Goal: Communication & Community: Participate in discussion

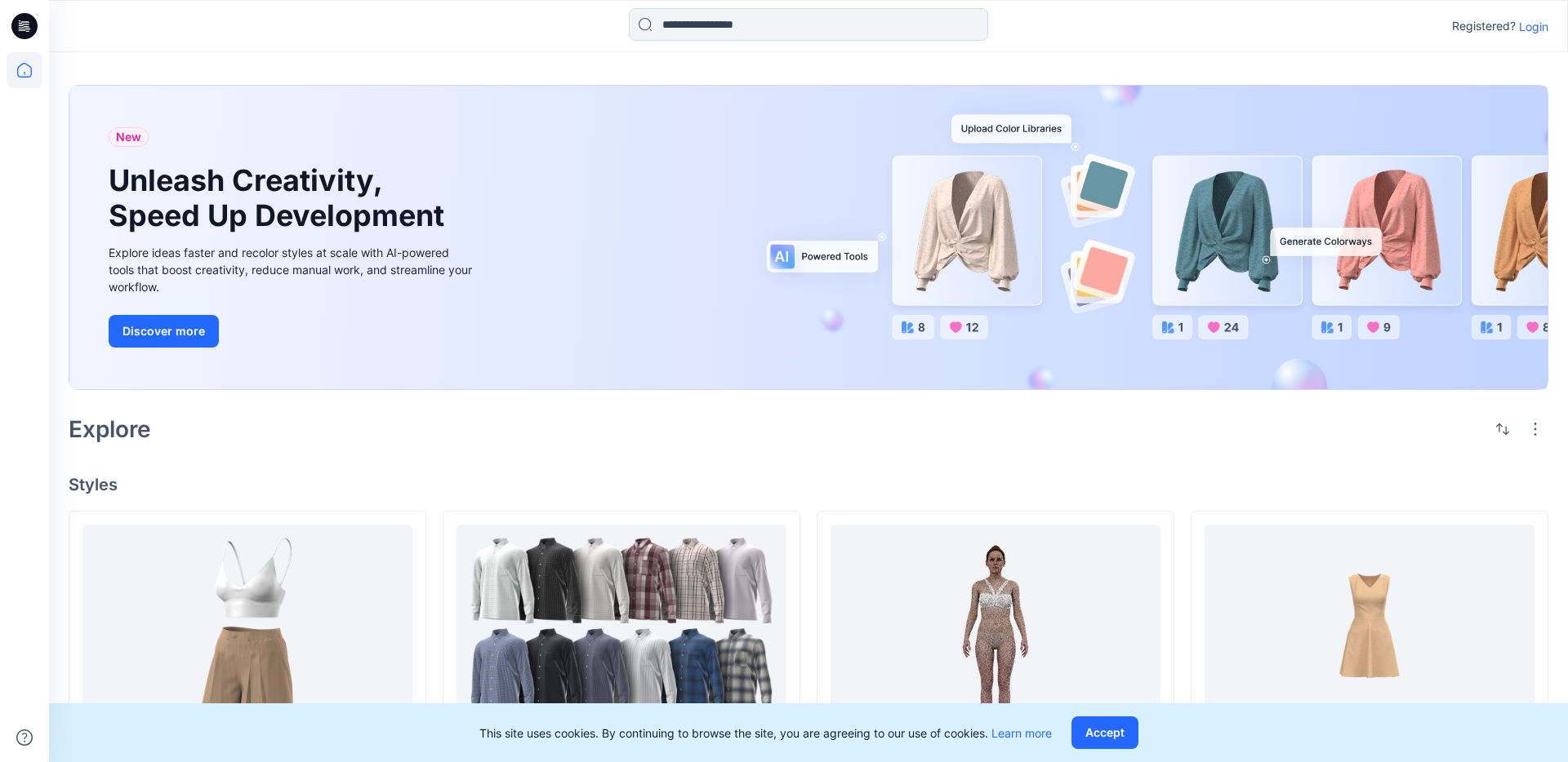
click at [1234, 29] on p "Login" at bounding box center [1533, 26] width 30 height 17
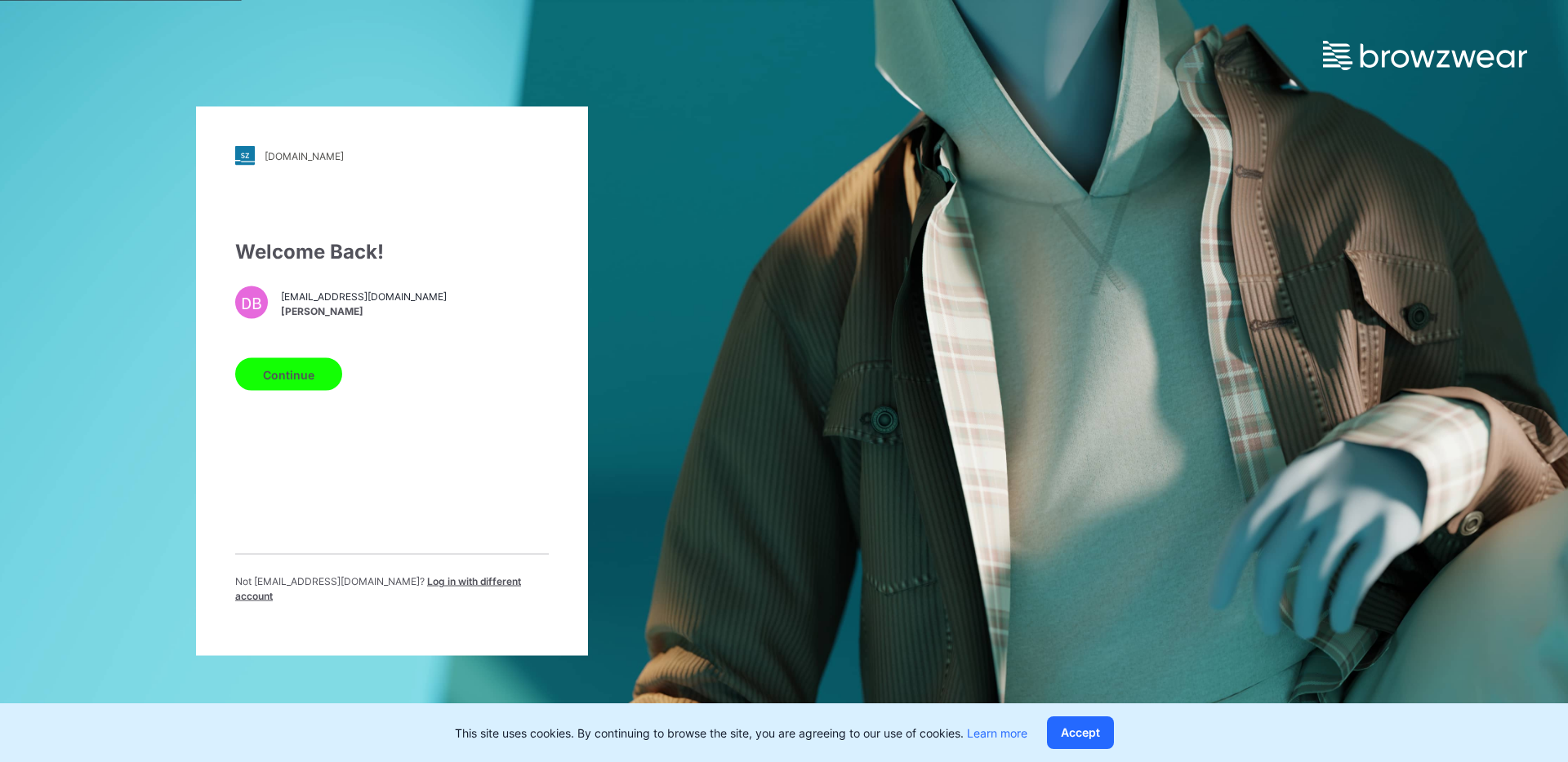
click at [303, 364] on button "Continue" at bounding box center [288, 375] width 107 height 33
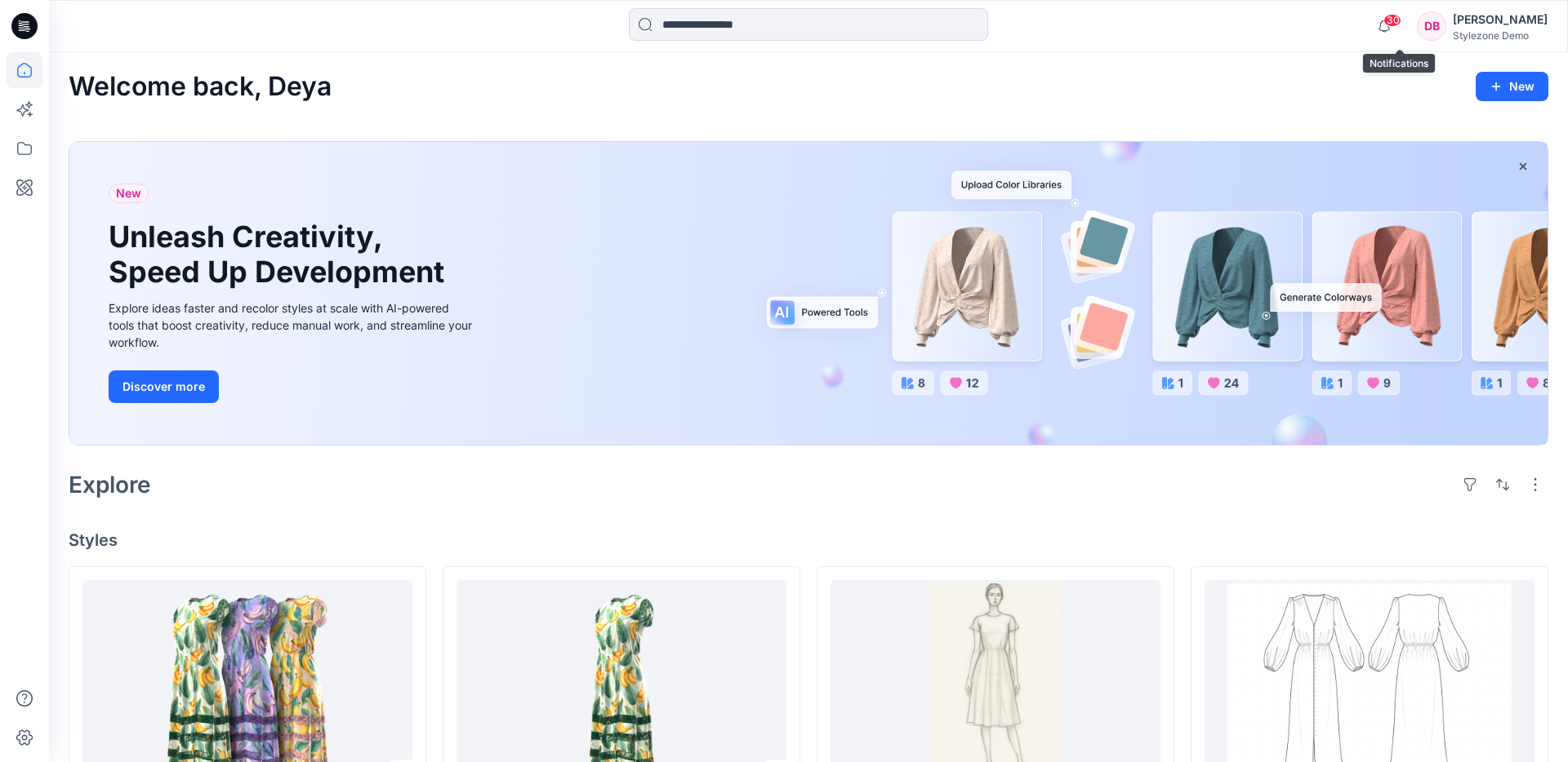
click at [1401, 23] on span "30" at bounding box center [1392, 19] width 18 height 13
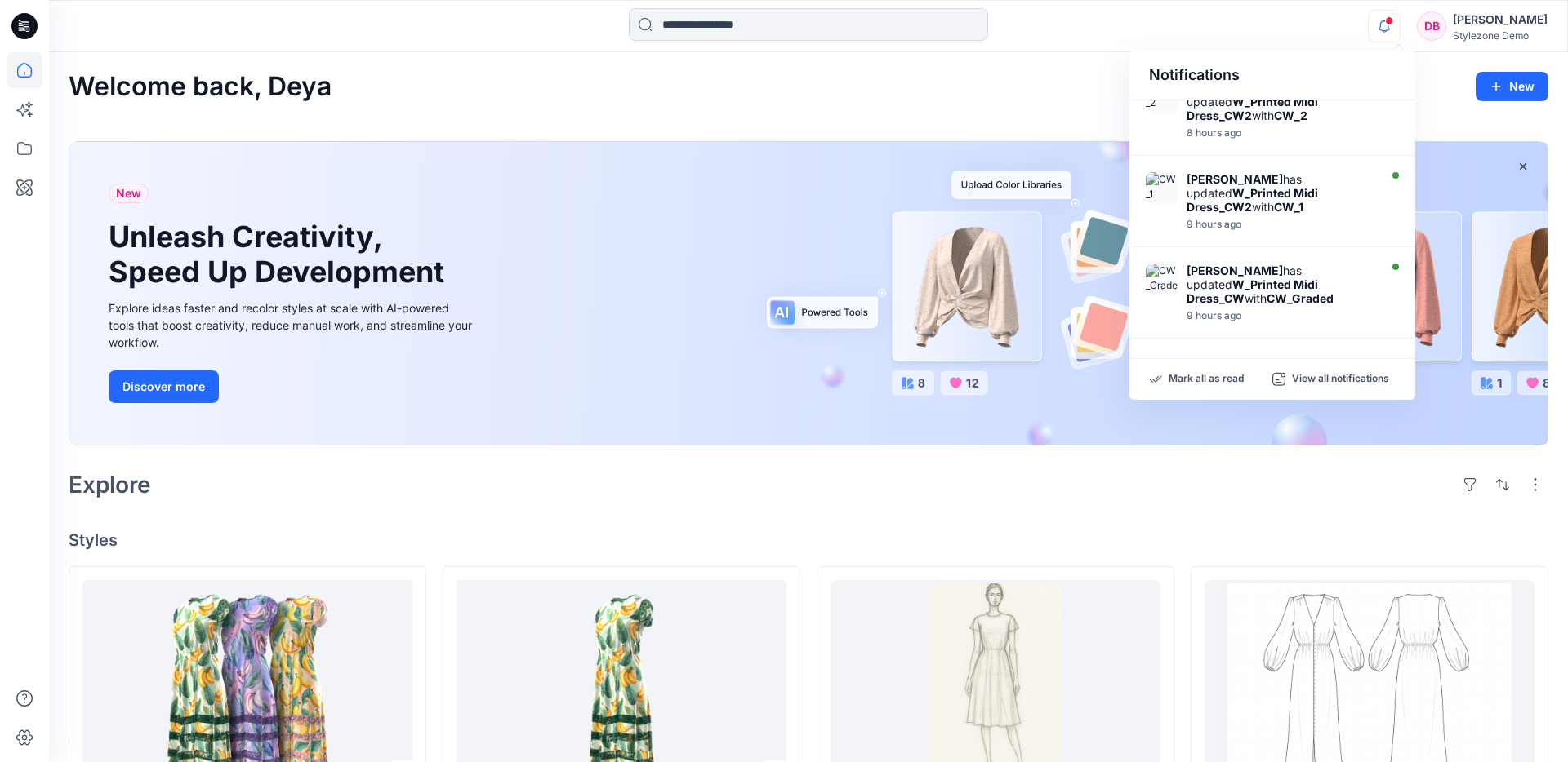
scroll to position [696, 0]
click at [1324, 378] on p "View all notifications" at bounding box center [1340, 379] width 98 height 14
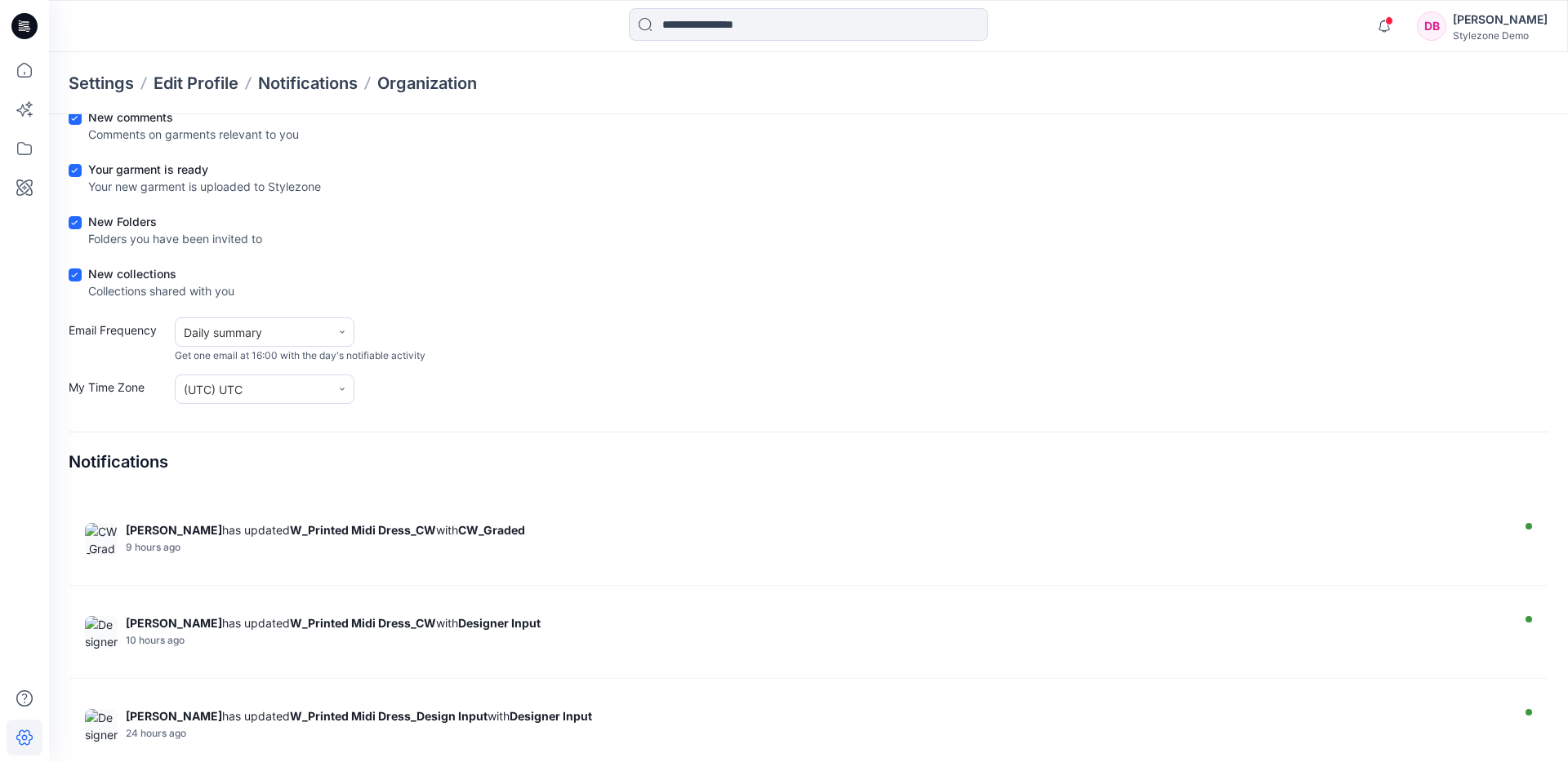
scroll to position [848, 0]
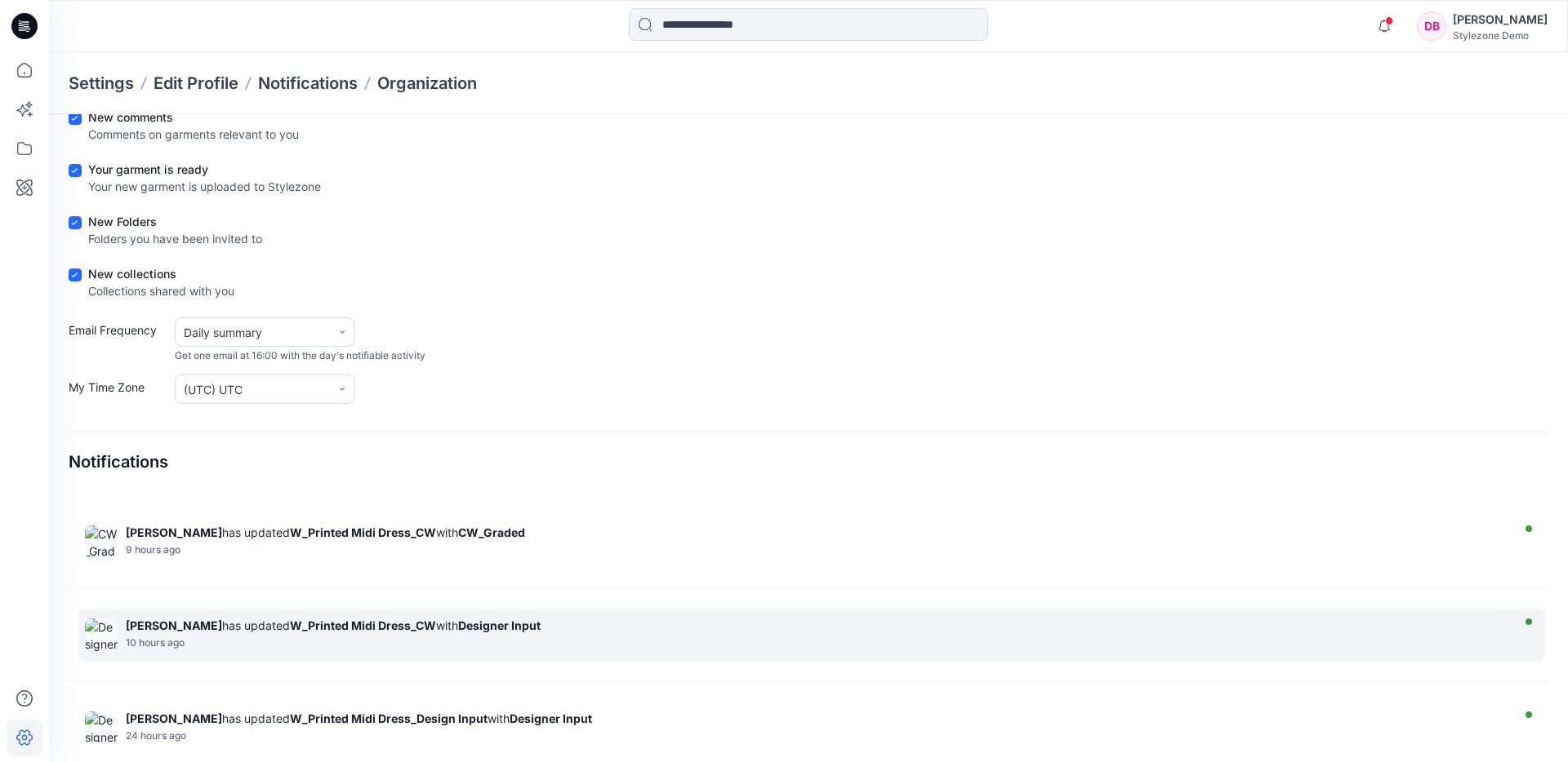
click at [384, 642] on div "10 hours ago" at bounding box center [815, 642] width 1380 height 11
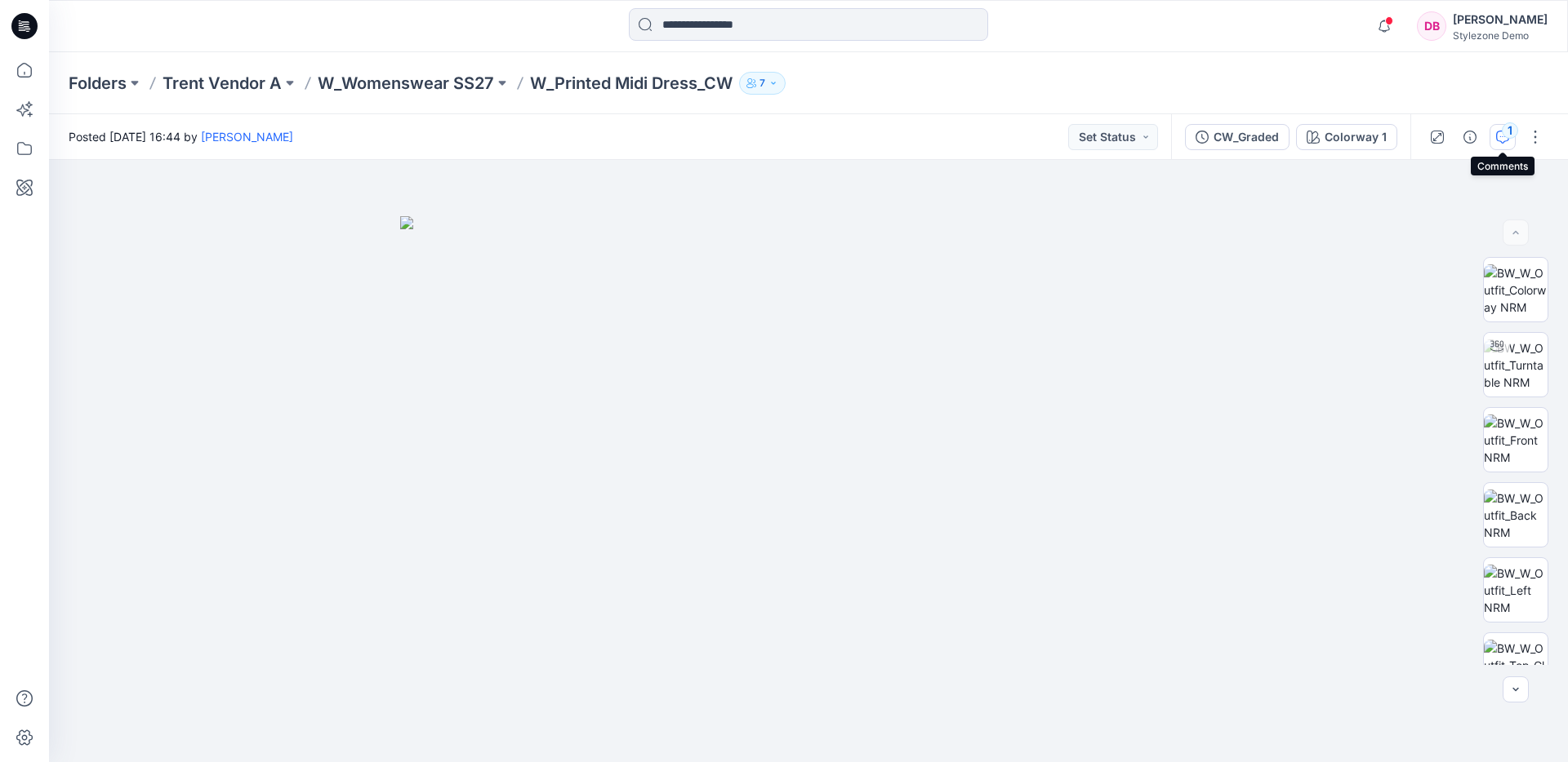
click at [1502, 138] on icon "button" at bounding box center [1502, 136] width 13 height 13
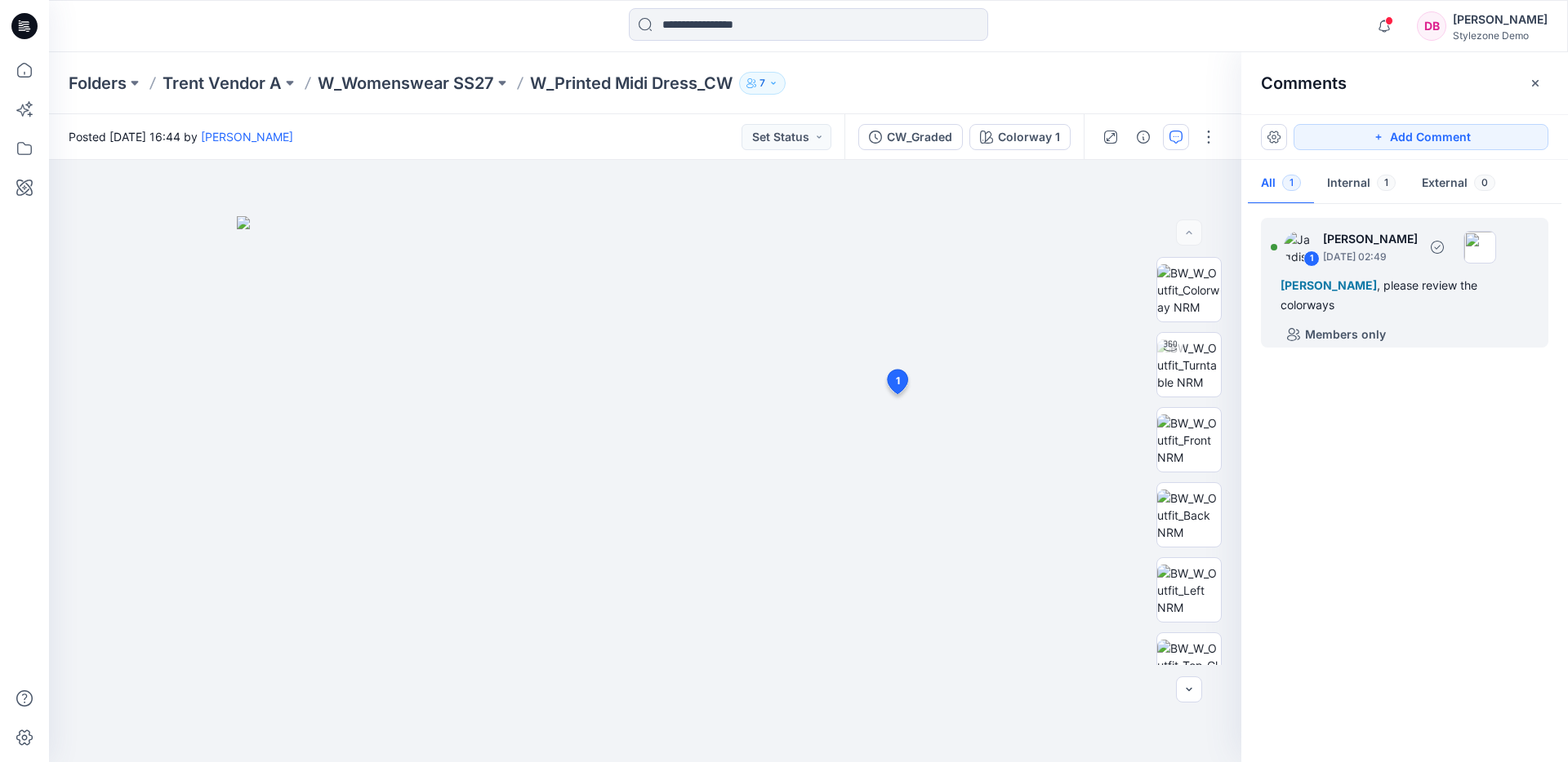
click at [1440, 298] on div "1 Jagdish Sethuraman August 21, 2025 02:49 Deya Banerjee , please review the co…" at bounding box center [1404, 282] width 287 height 130
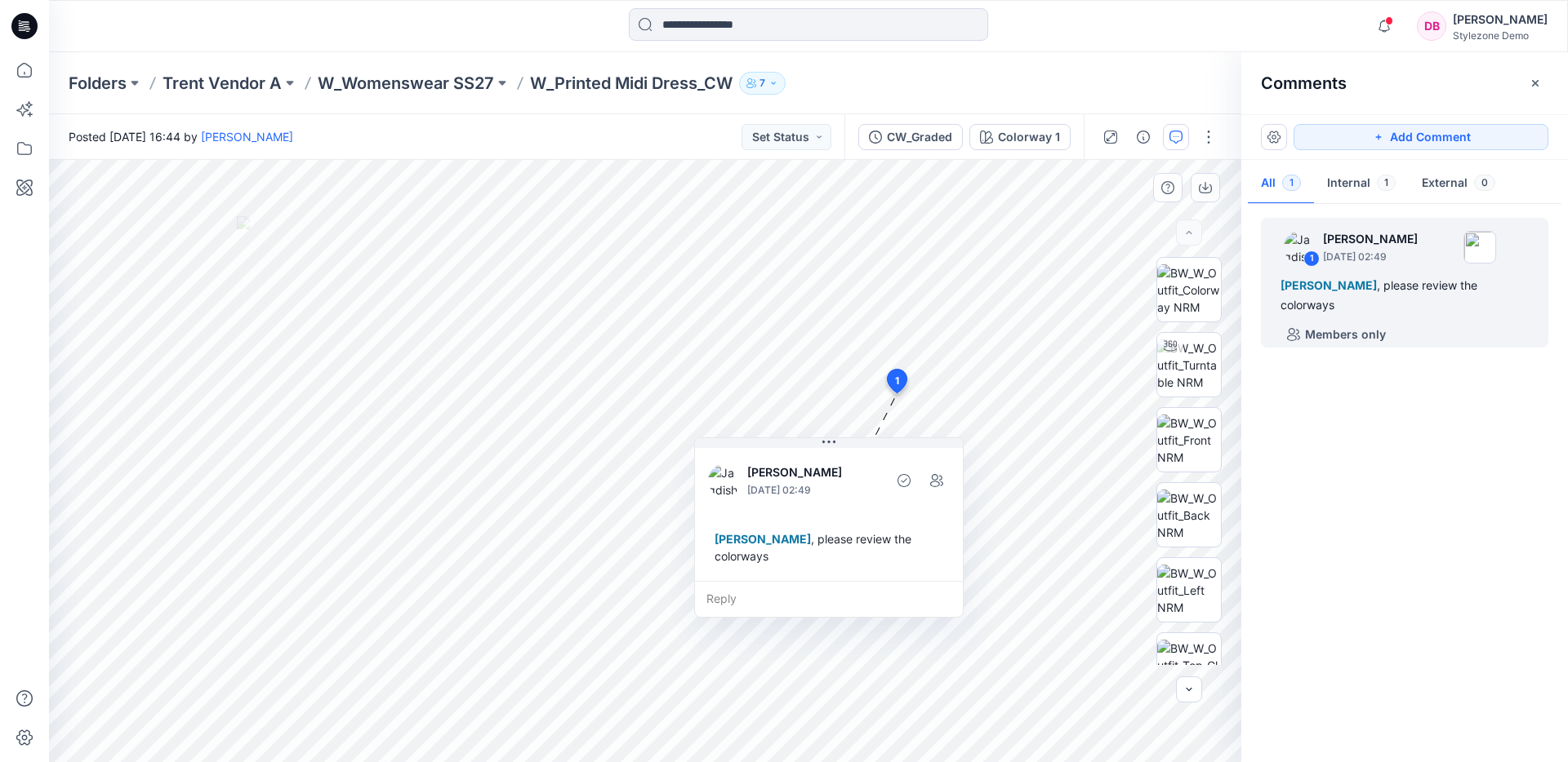
click at [799, 592] on div "Reply" at bounding box center [829, 599] width 268 height 36
click at [756, 599] on textarea at bounding box center [829, 601] width 268 height 39
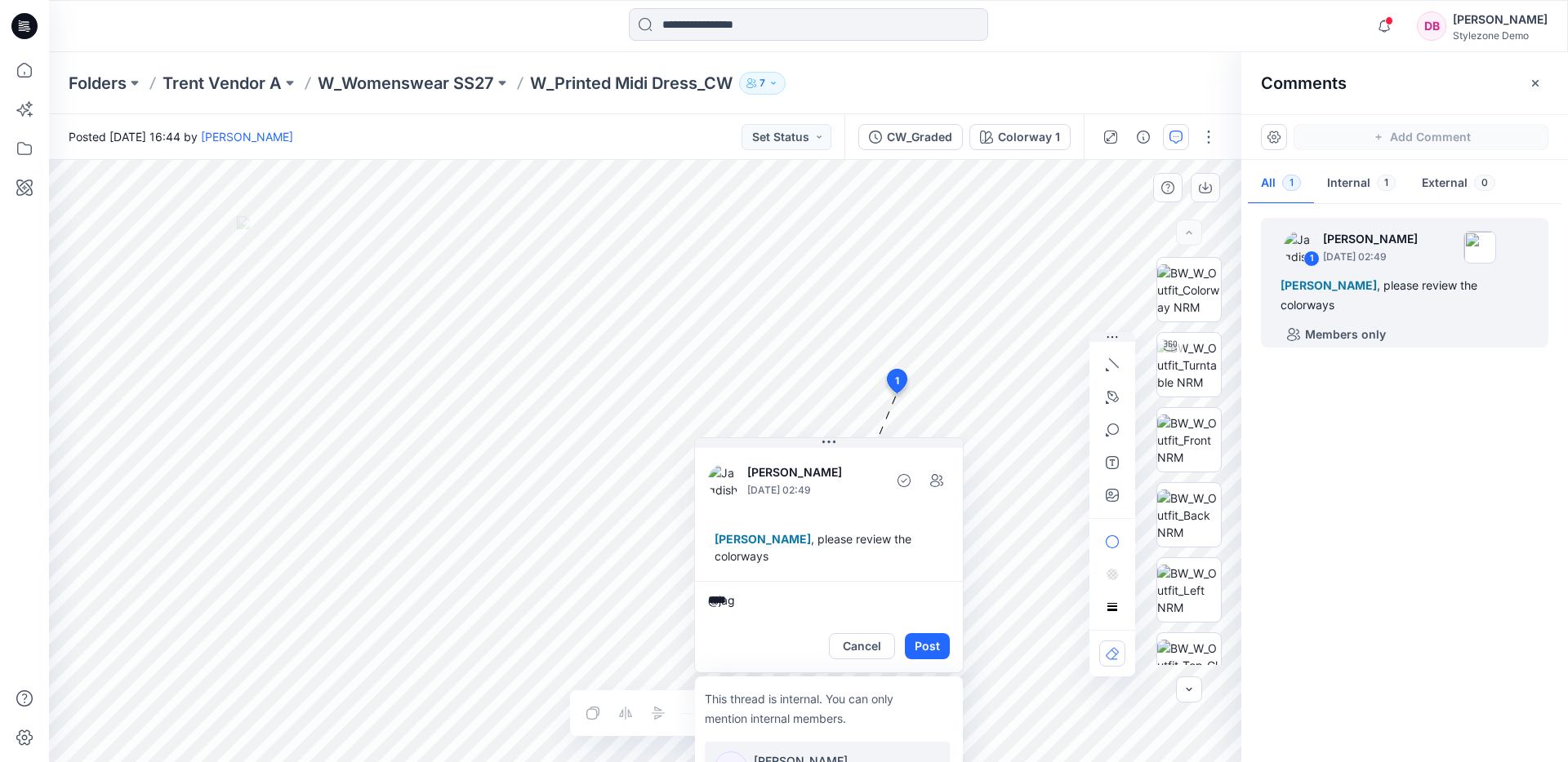
click at [764, 599] on textarea "****" at bounding box center [829, 601] width 268 height 39
click at [849, 600] on textarea "***" at bounding box center [829, 601] width 268 height 39
click at [734, 748] on li "This thread is internal. You can only mention internal members. JS Jagdish Seth…" at bounding box center [827, 769] width 245 height 55
type textarea "**********"
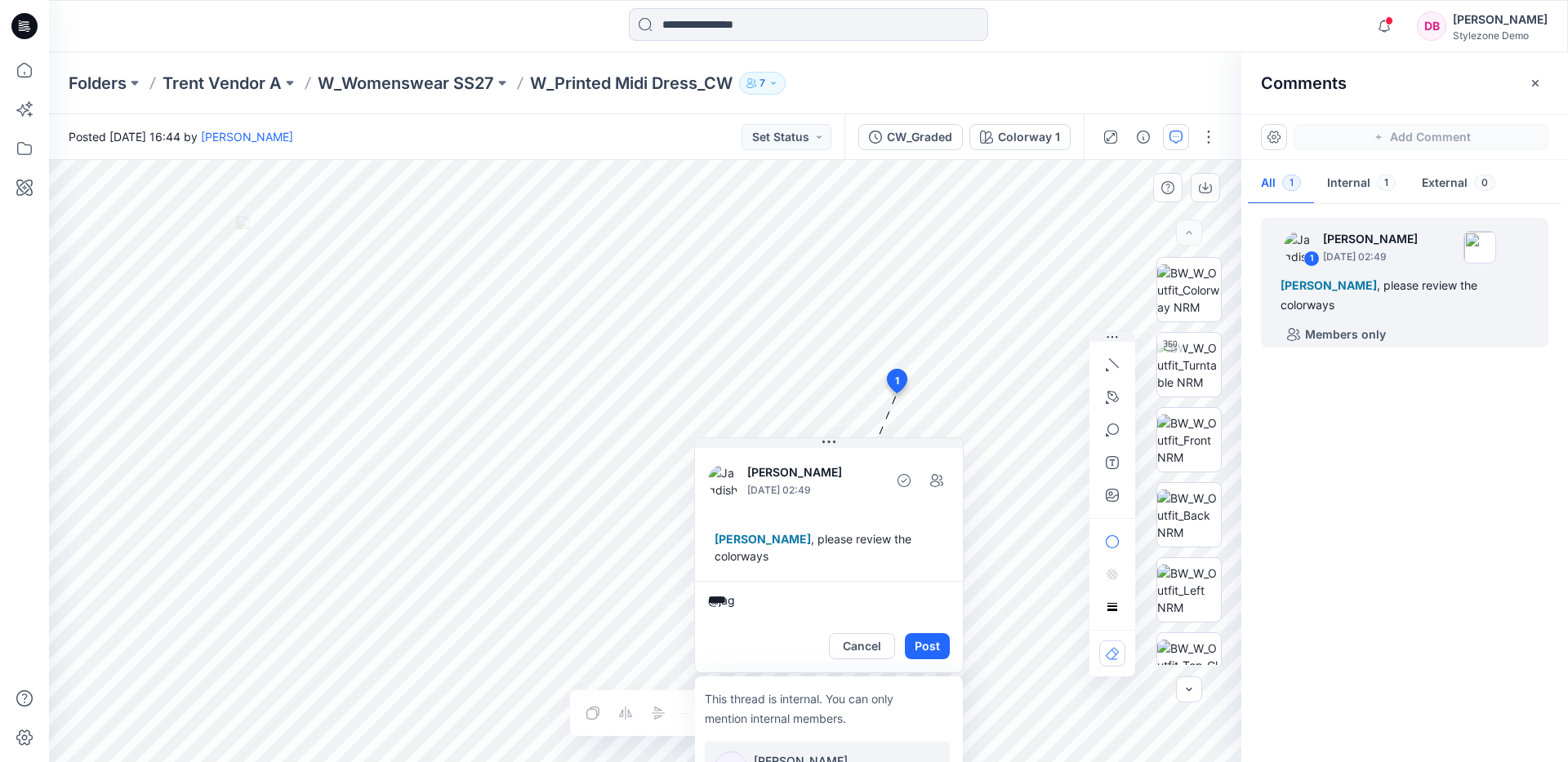
click at [829, 749] on li "This thread is internal. You can only mention internal members. JS Jagdish Seth…" at bounding box center [827, 769] width 245 height 55
paste textarea "**********"
type textarea "**********"
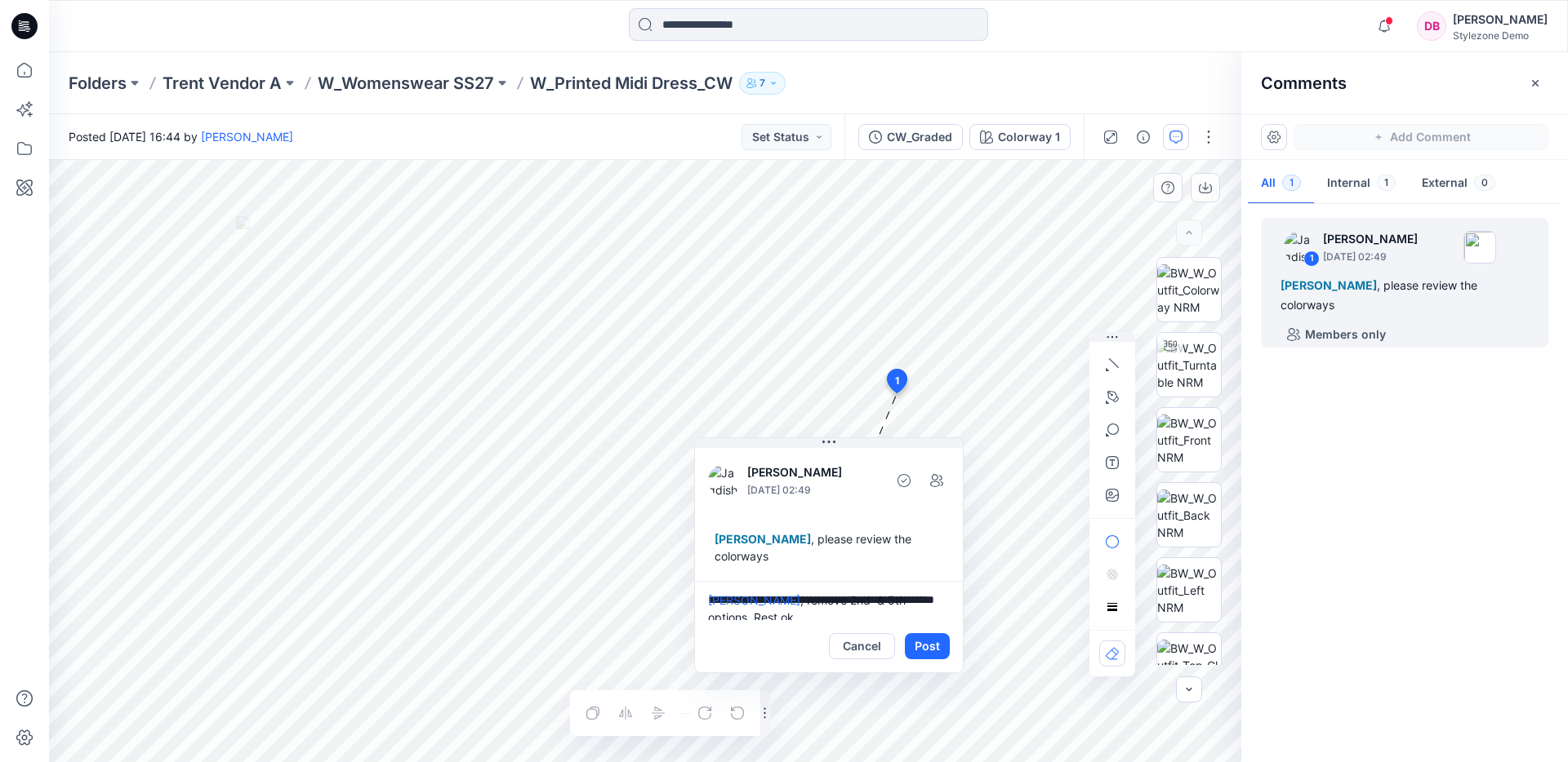
scroll to position [15, 0]
click at [927, 639] on button "Post" at bounding box center [927, 646] width 45 height 26
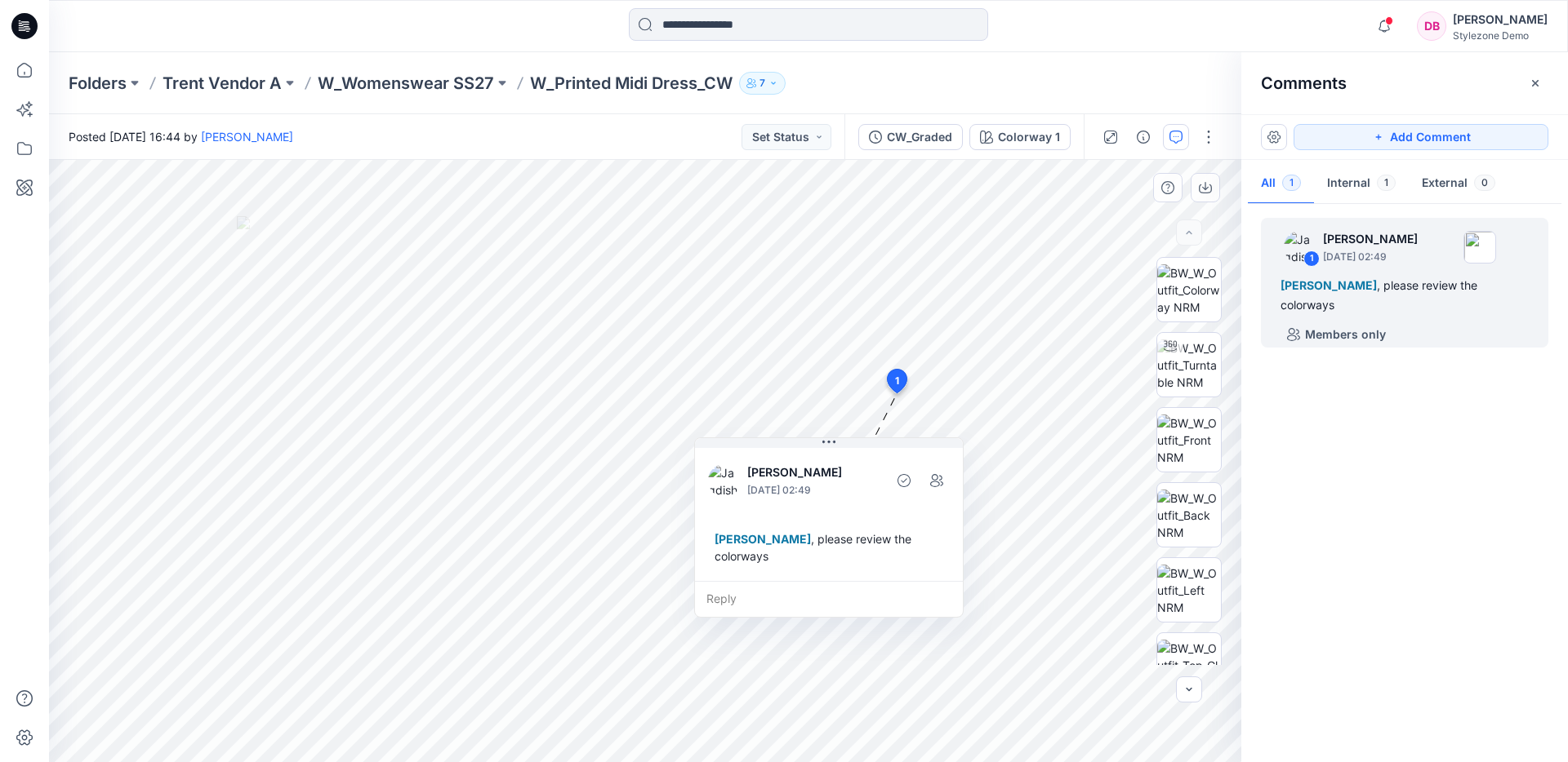
scroll to position [29, 0]
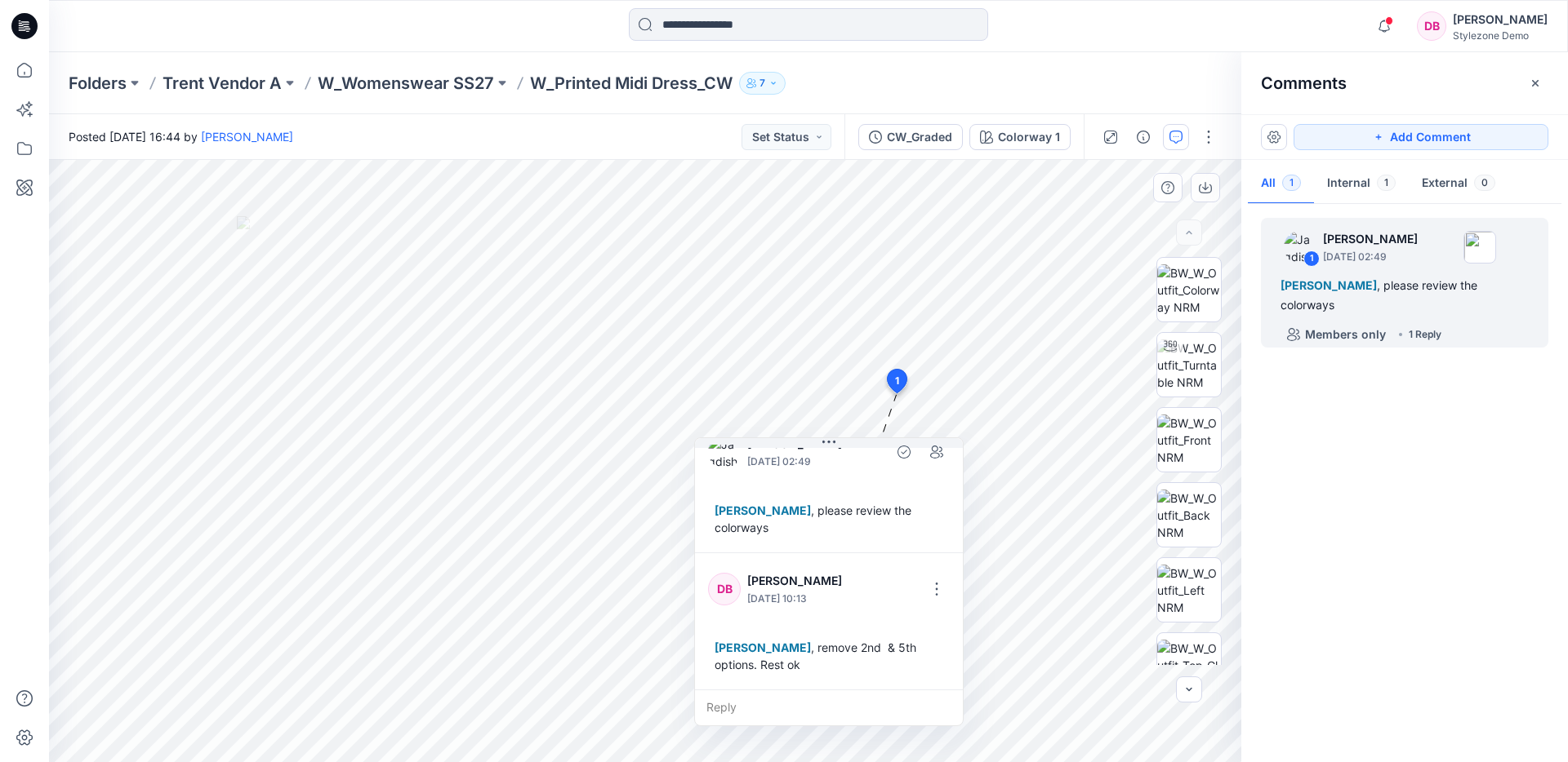
click at [1331, 402] on div "1 Jagdish Sethuraman August 21, 2025 02:49 Deya Banerjee , please review the co…" at bounding box center [1404, 479] width 326 height 542
click at [1399, 25] on icon "button" at bounding box center [1384, 26] width 31 height 33
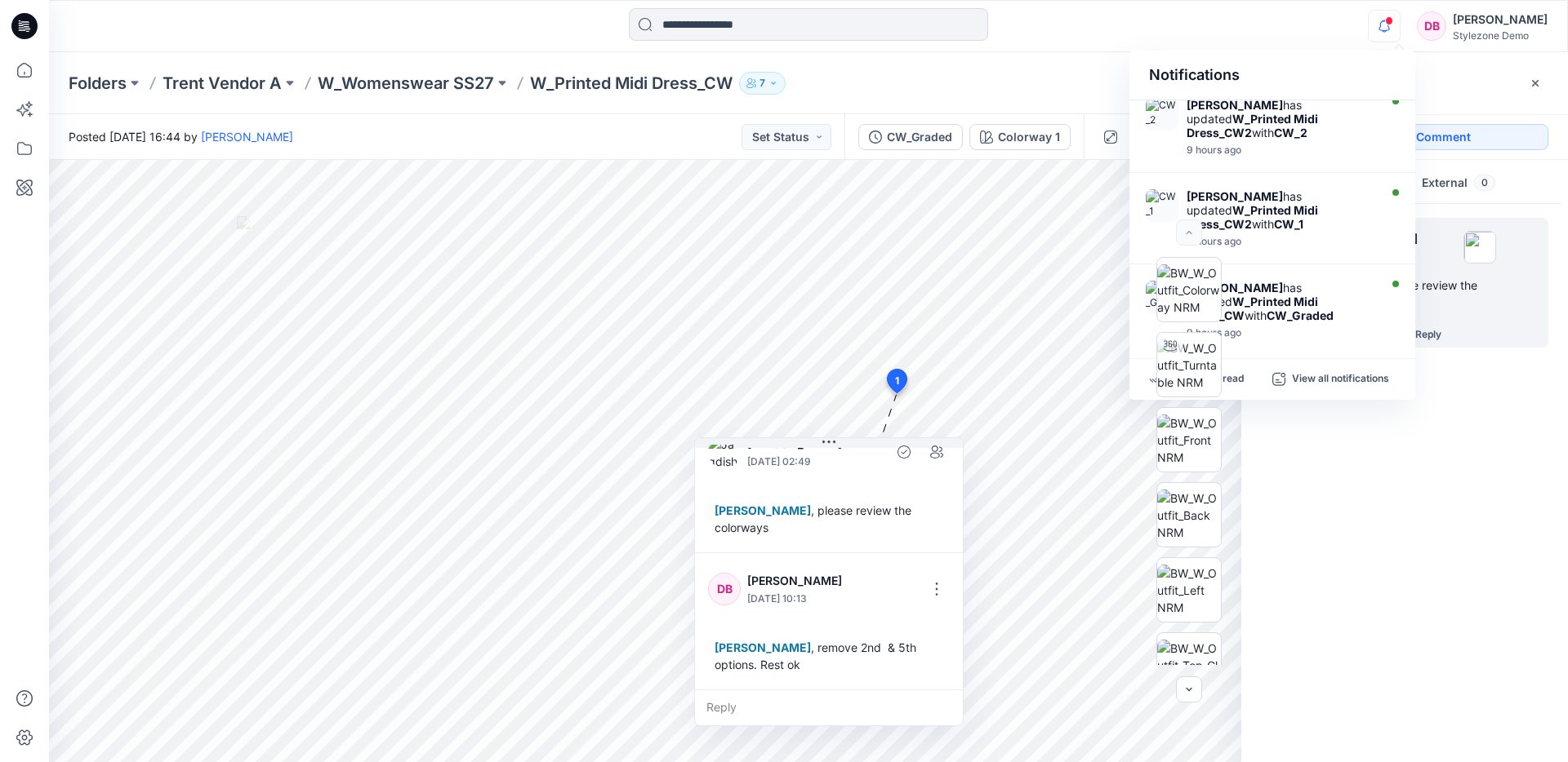
scroll to position [696, 0]
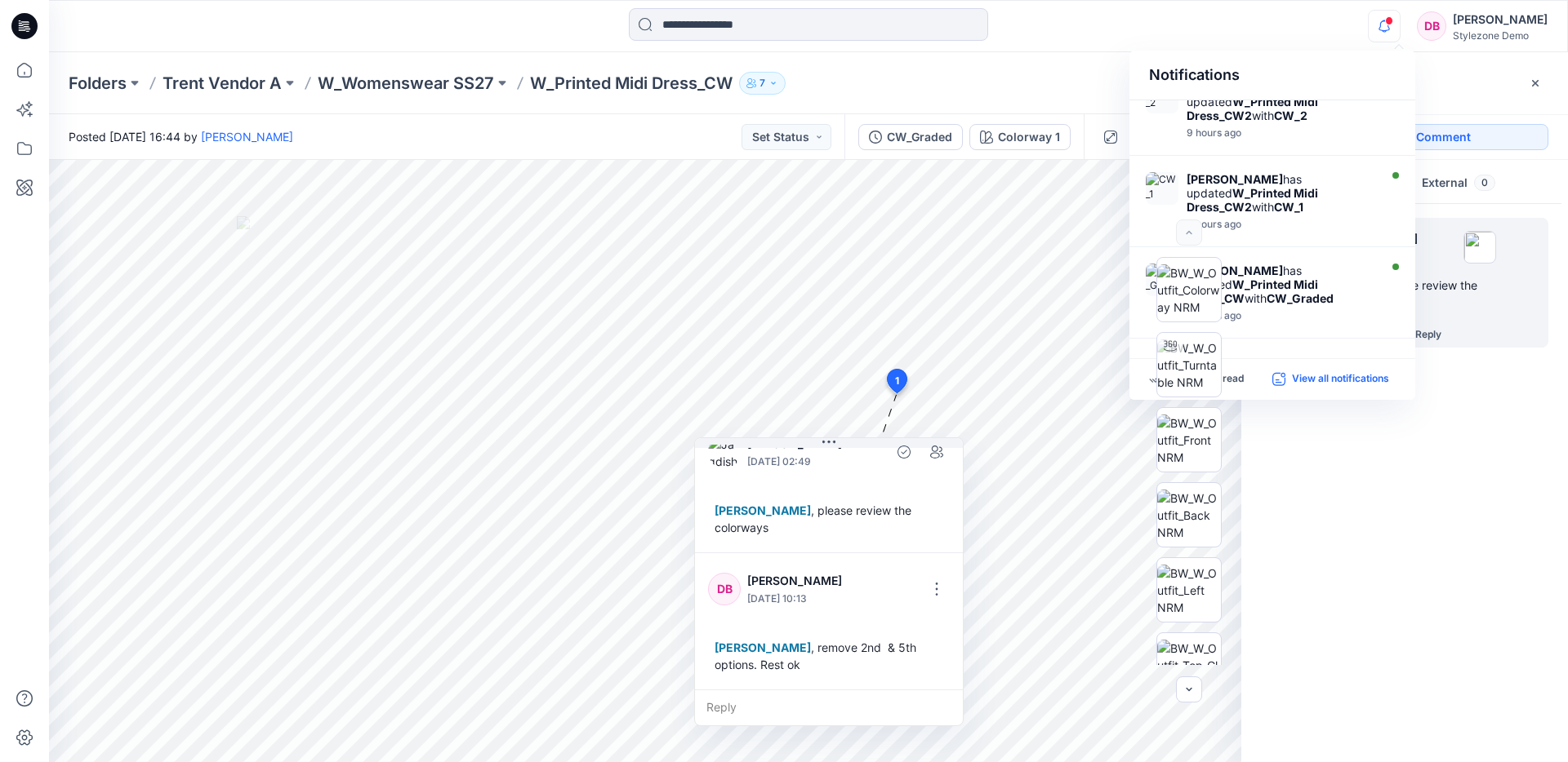
click at [1292, 382] on p "View all notifications" at bounding box center [1340, 379] width 98 height 14
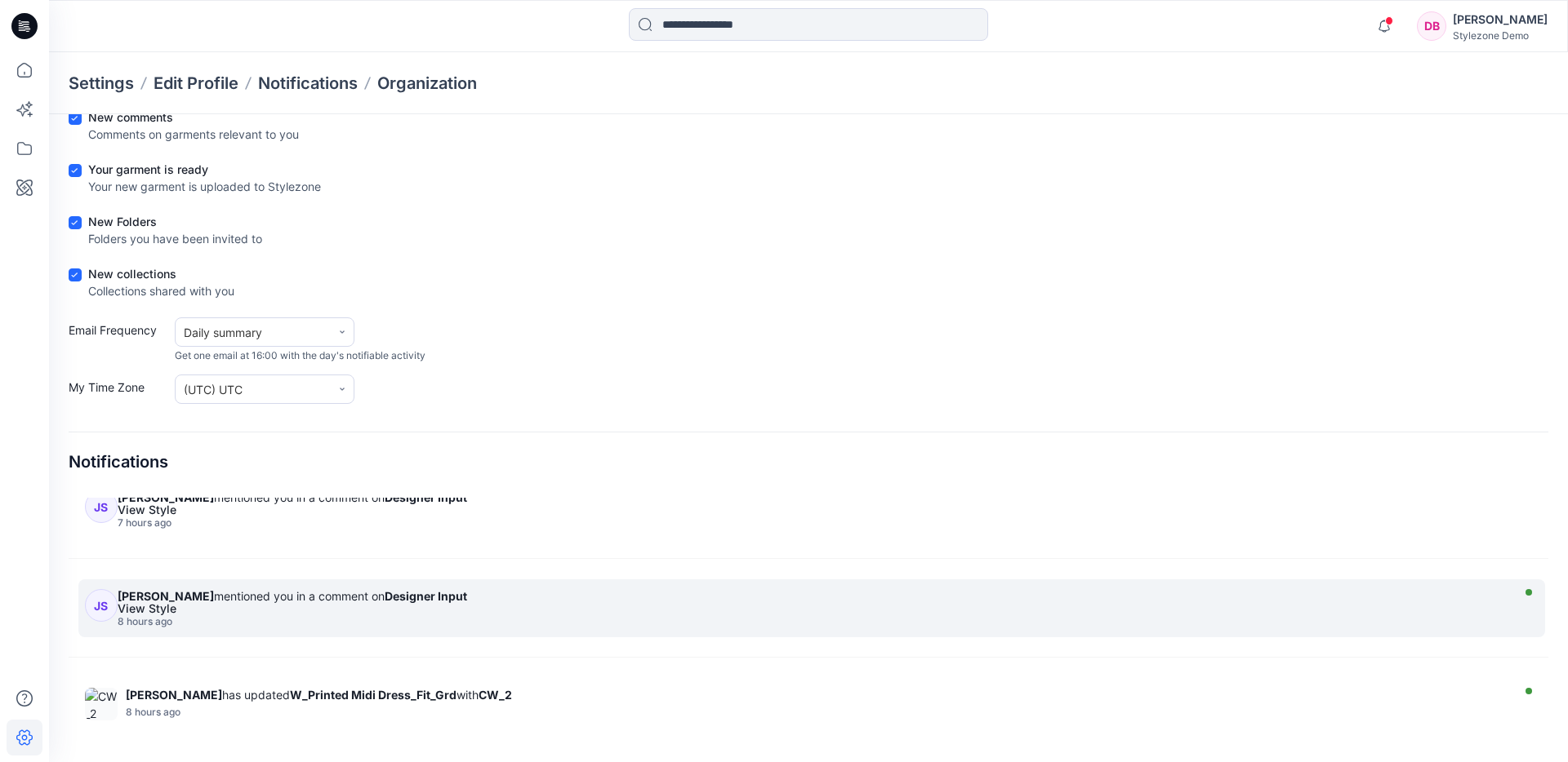
scroll to position [433, 0]
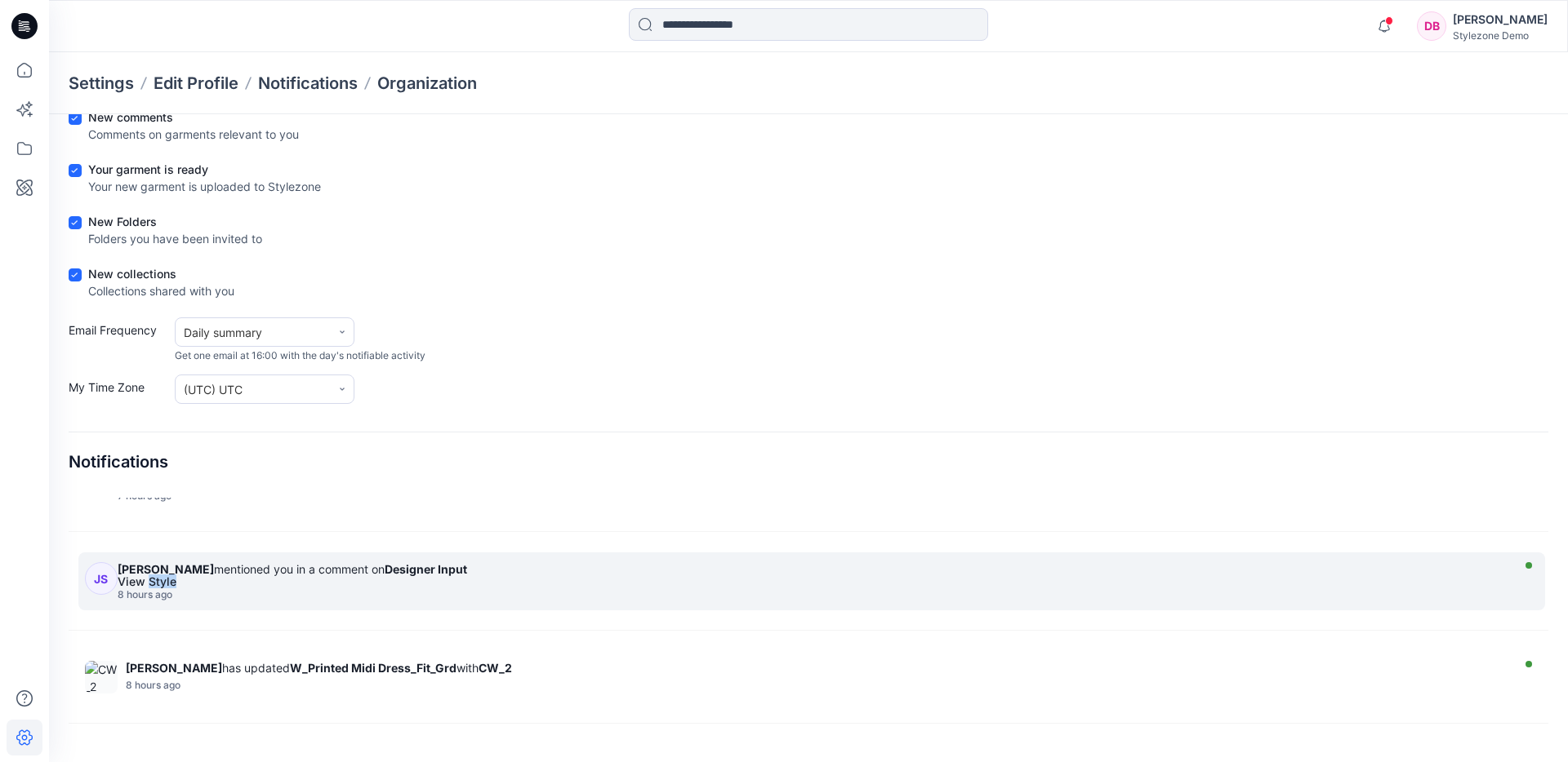
click at [229, 589] on div "8 hours ago" at bounding box center [812, 594] width 1388 height 11
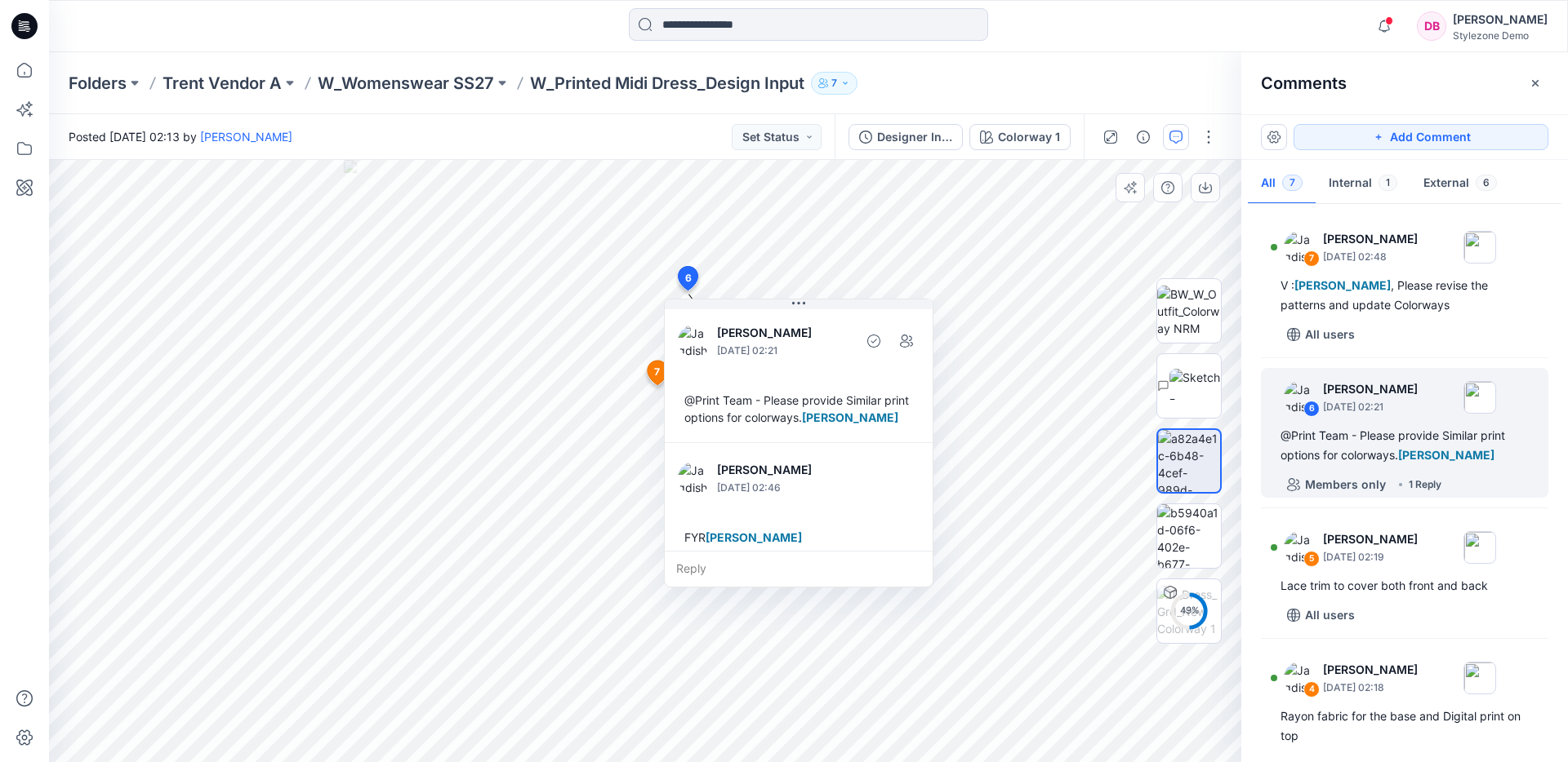
scroll to position [11, 0]
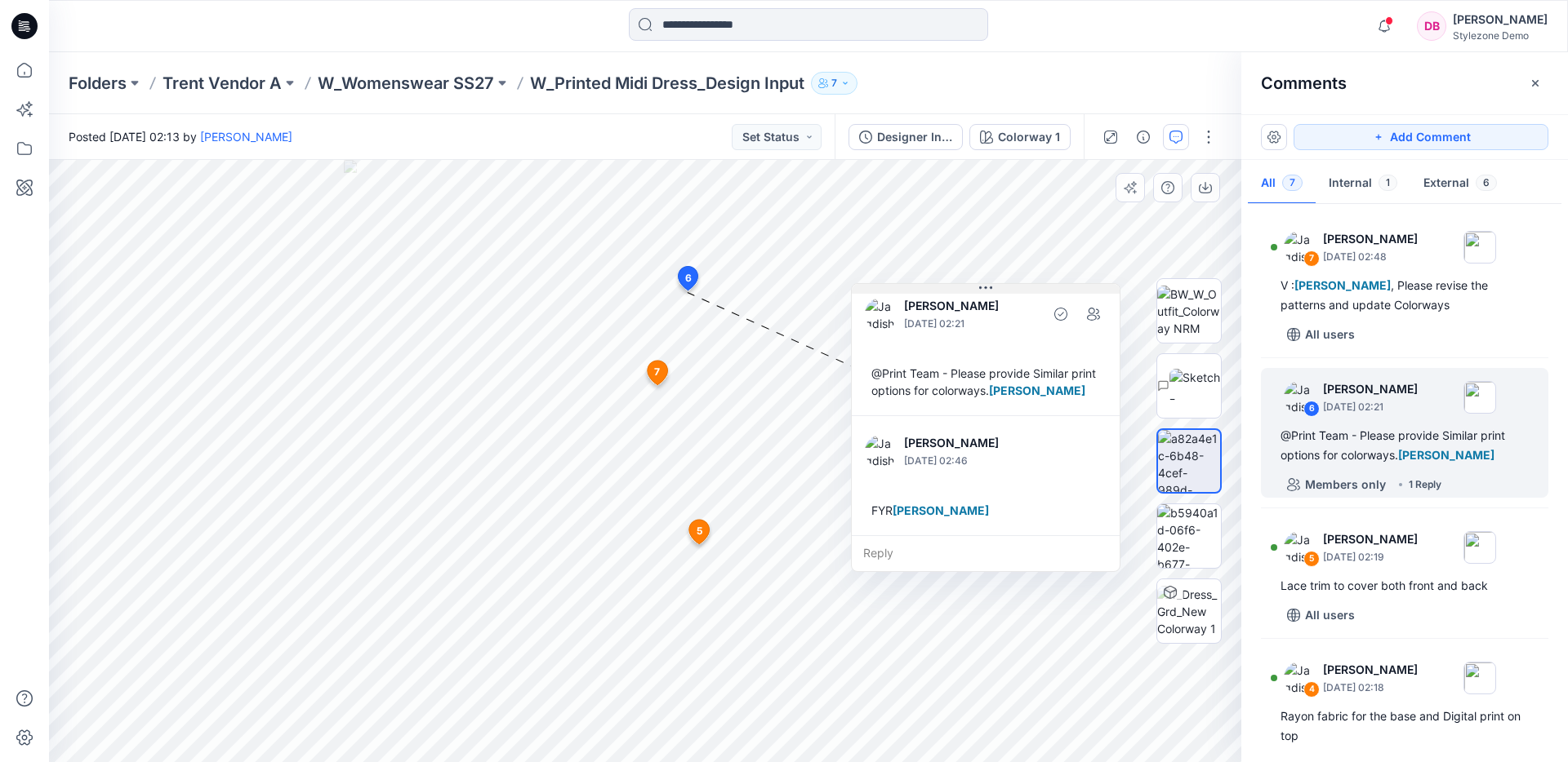
drag, startPoint x: 798, startPoint y: 303, endPoint x: 984, endPoint y: 286, distance: 186.8
click at [985, 286] on icon at bounding box center [985, 287] width 13 height 13
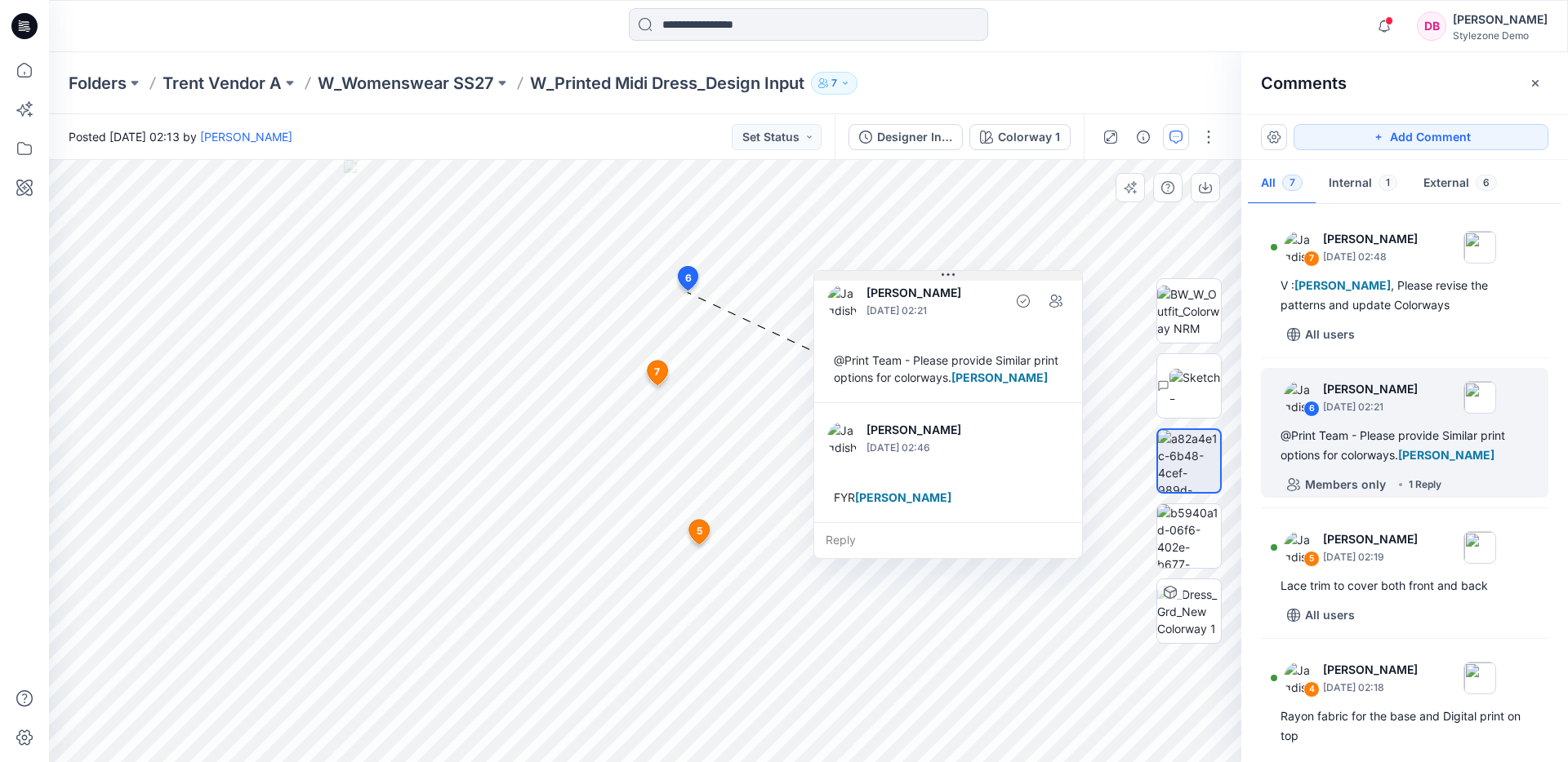
drag, startPoint x: 985, startPoint y: 288, endPoint x: 947, endPoint y: 275, distance: 40.2
click at [947, 275] on icon at bounding box center [947, 275] width 13 height 13
click at [1195, 536] on img at bounding box center [1189, 536] width 64 height 64
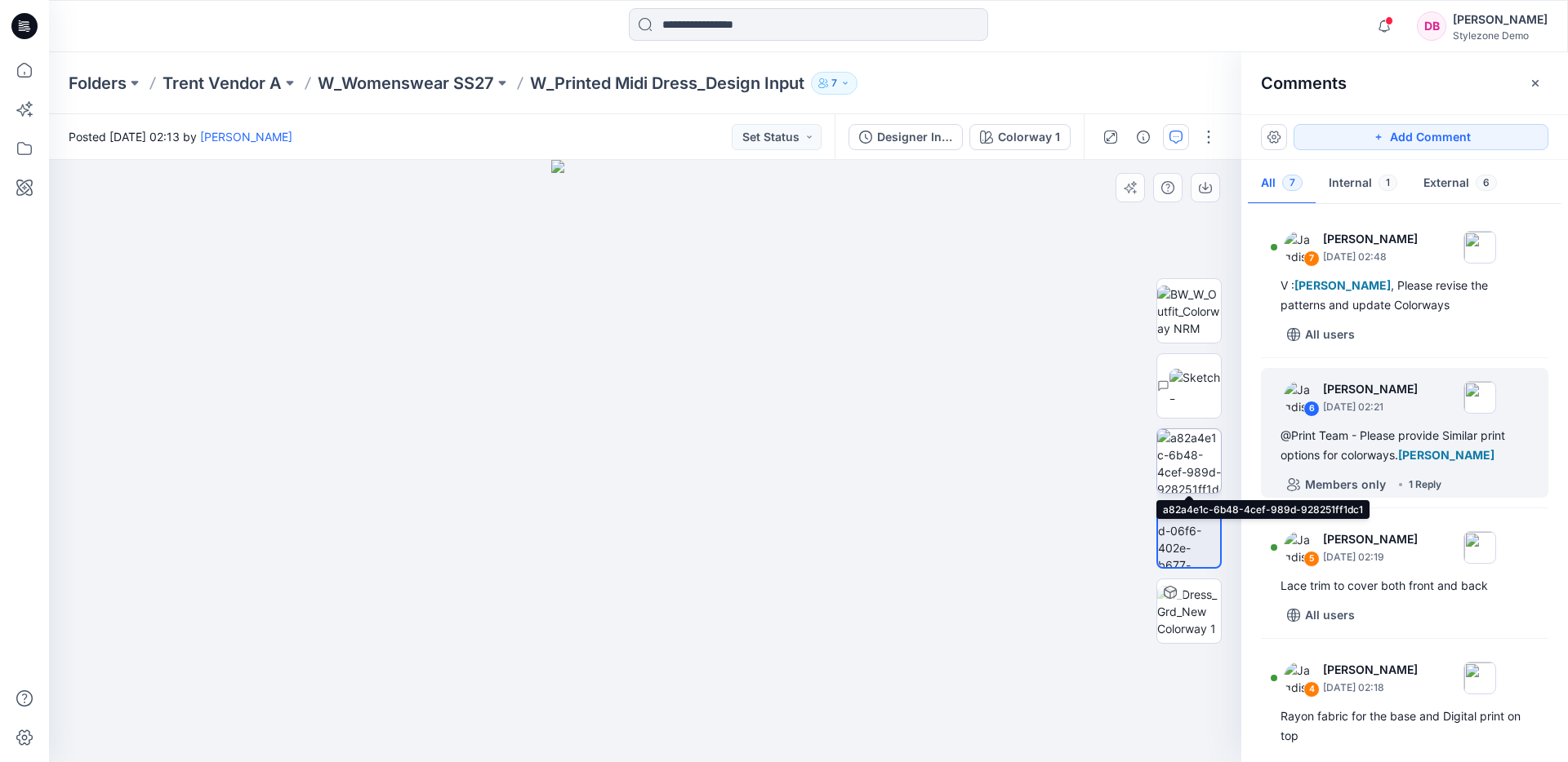
click at [1190, 459] on img at bounding box center [1189, 461] width 64 height 64
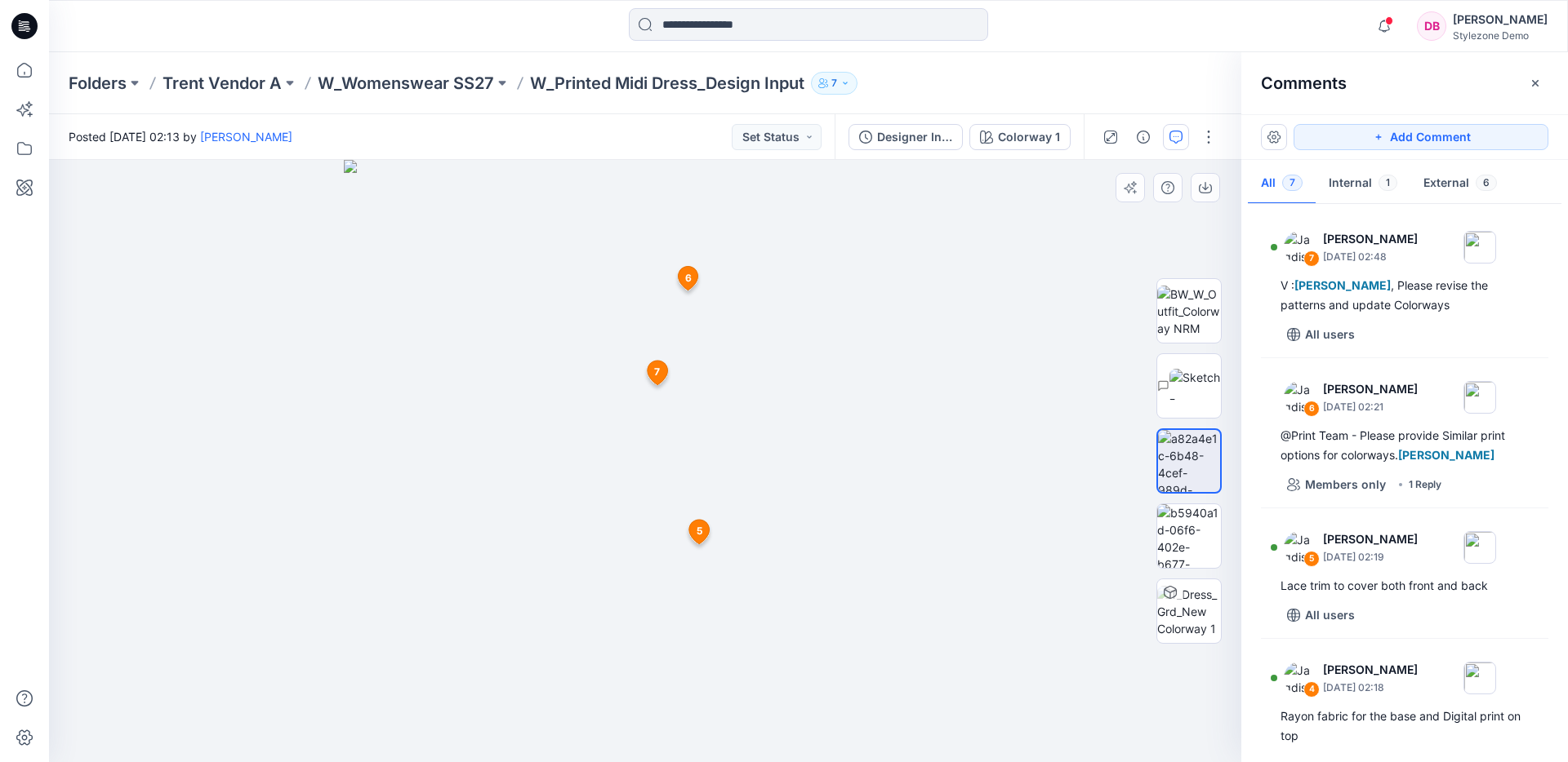
click at [1027, 365] on div at bounding box center [645, 461] width 1192 height 603
click at [1034, 368] on div at bounding box center [645, 461] width 1192 height 603
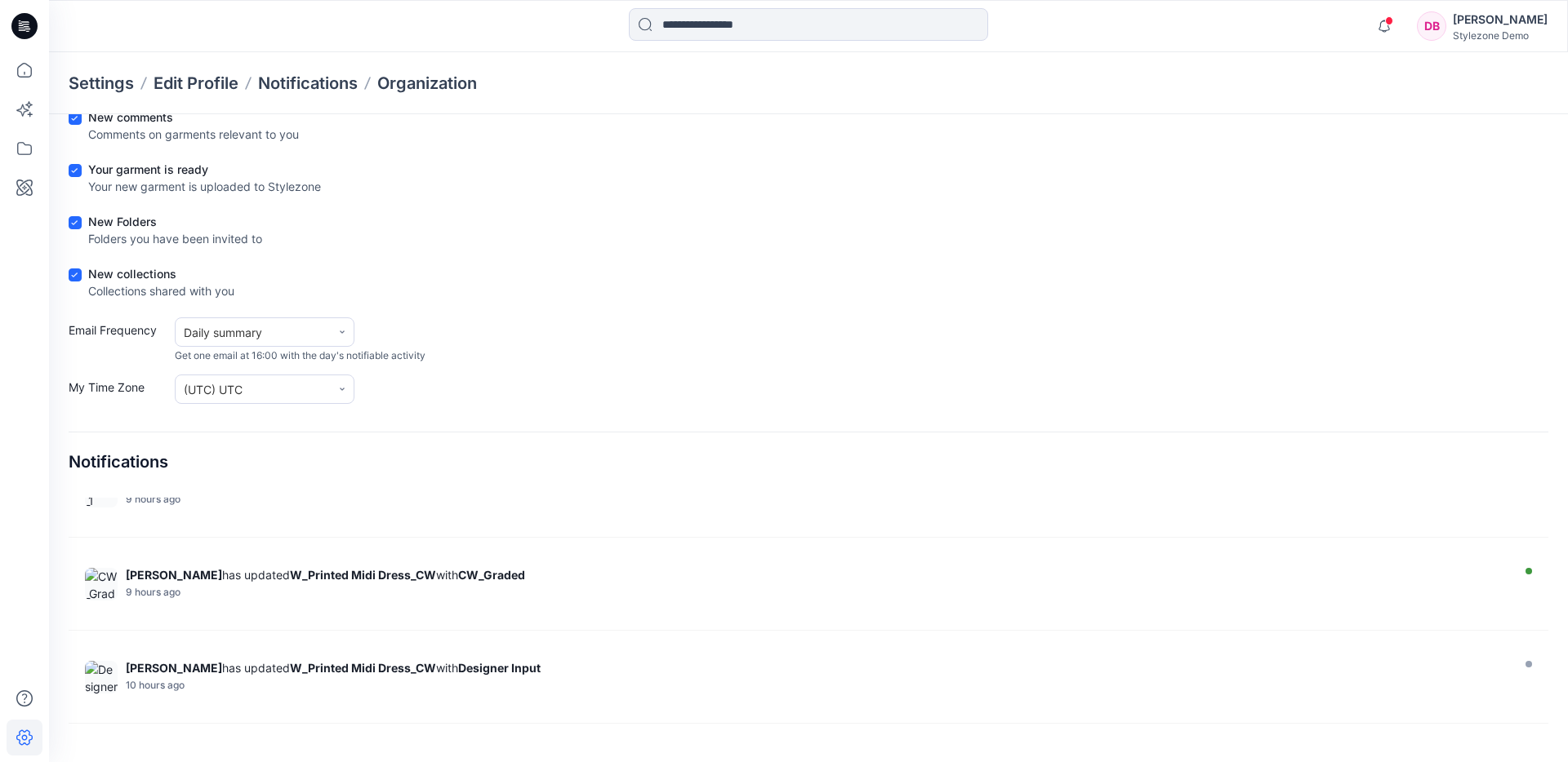
scroll to position [804, 0]
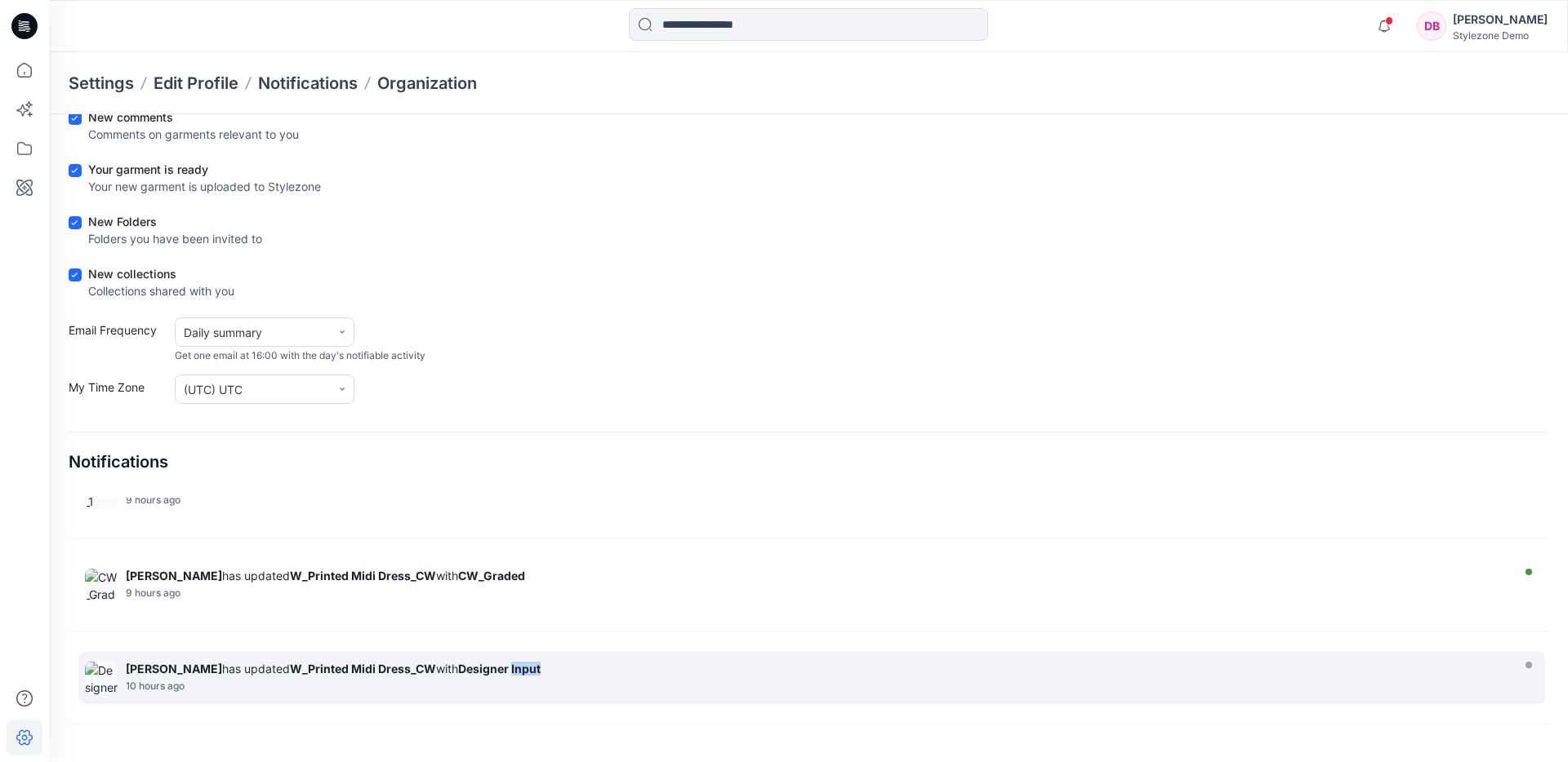
click at [606, 679] on div "Jagdish Sethuraman has updated W_Printed Midi Dress_CW with Designer Input 10 h…" at bounding box center [819, 678] width 1388 height 33
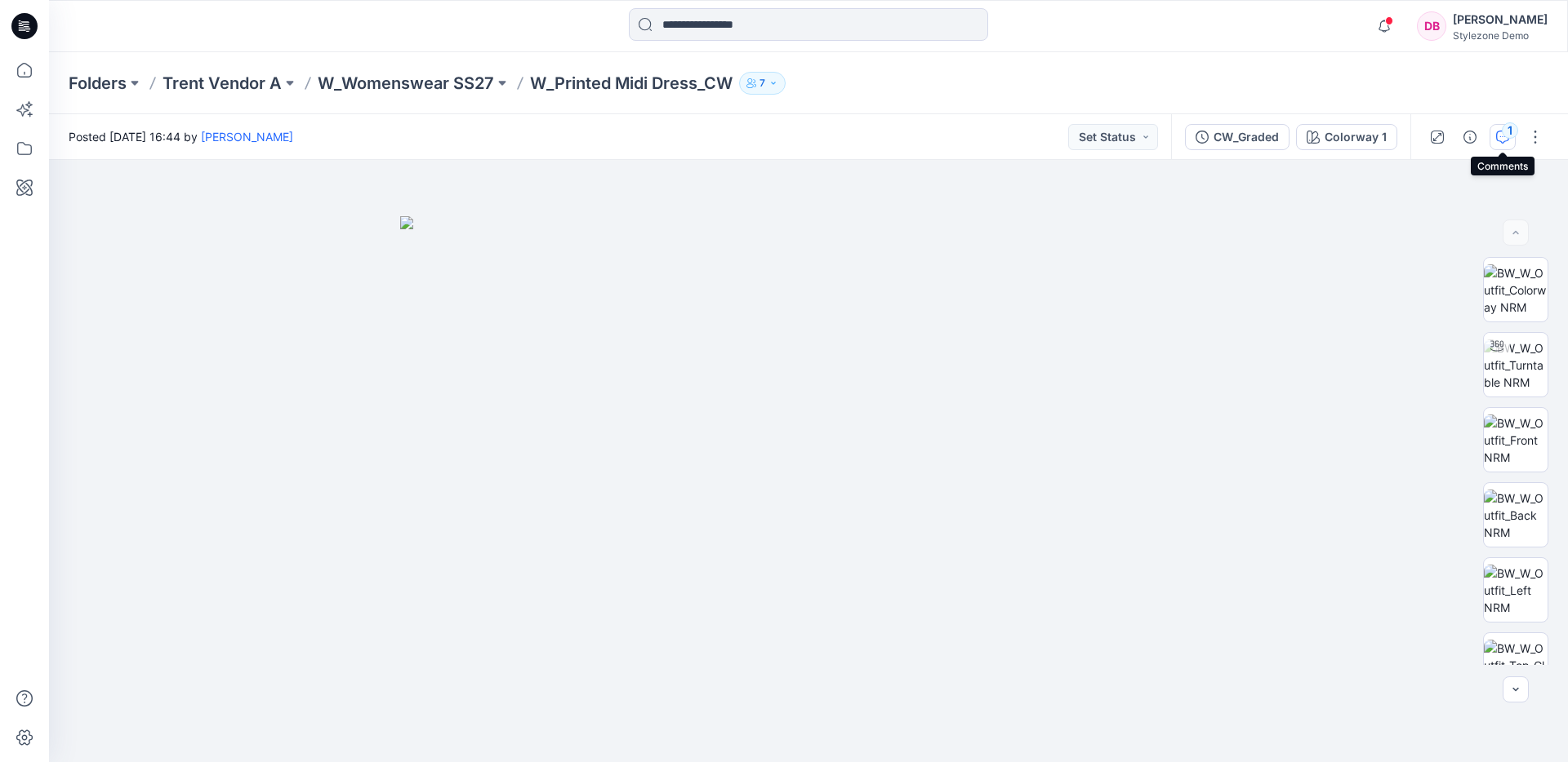
click at [1506, 138] on icon "button" at bounding box center [1502, 136] width 13 height 13
